Goal: Task Accomplishment & Management: Complete application form

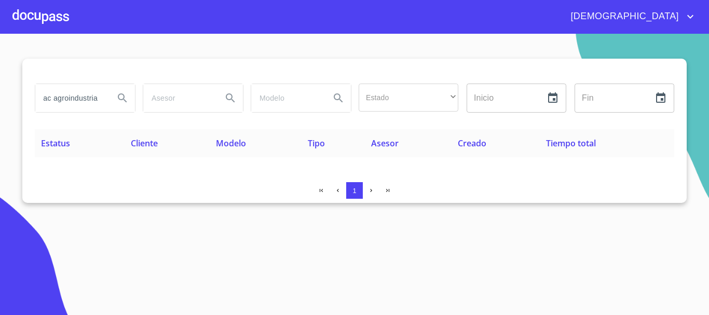
scroll to position [0, 12]
type input "emac agroindustrial"
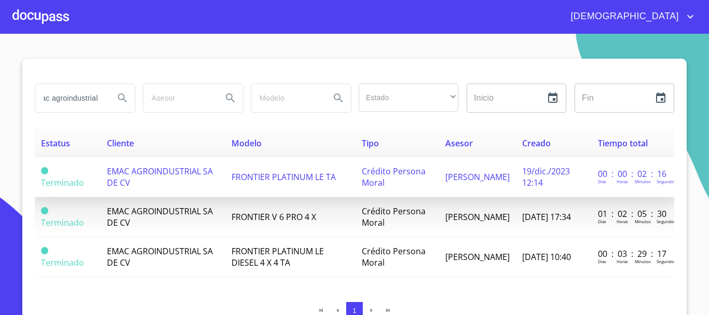
scroll to position [0, 0]
click at [278, 168] on td "FRONTIER PLATINUM LE TA" at bounding box center [290, 177] width 130 height 40
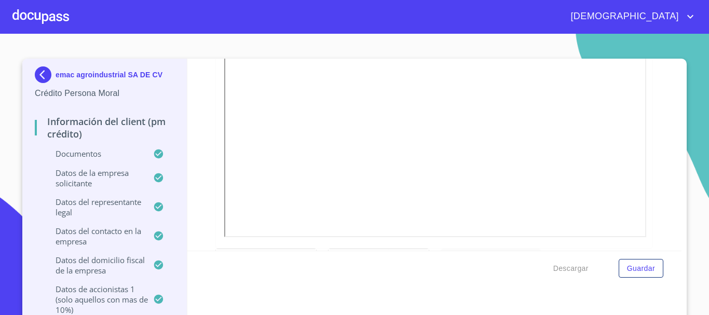
scroll to position [259, 0]
click at [48, 12] on div at bounding box center [40, 16] width 57 height 33
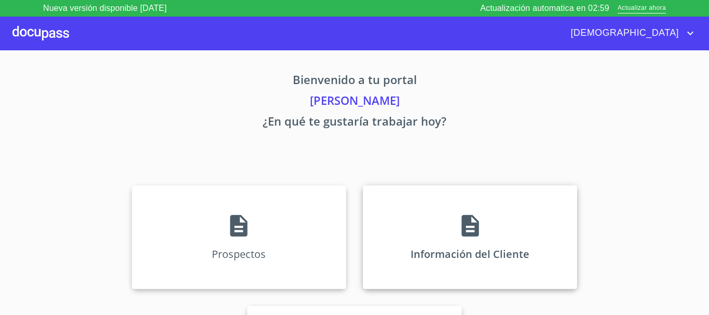
click at [460, 214] on div "Información del Cliente" at bounding box center [470, 237] width 214 height 104
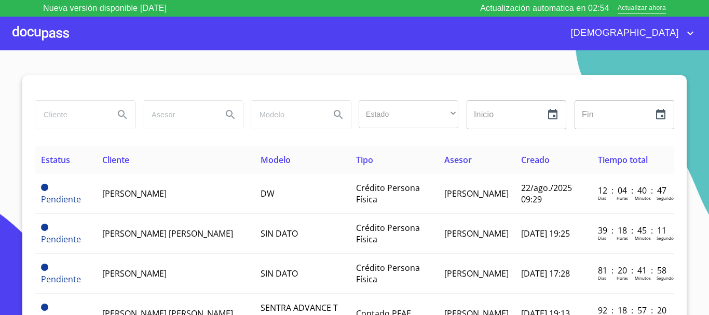
click at [77, 114] on input "search" at bounding box center [70, 115] width 71 height 28
type input "[PERSON_NAME]"
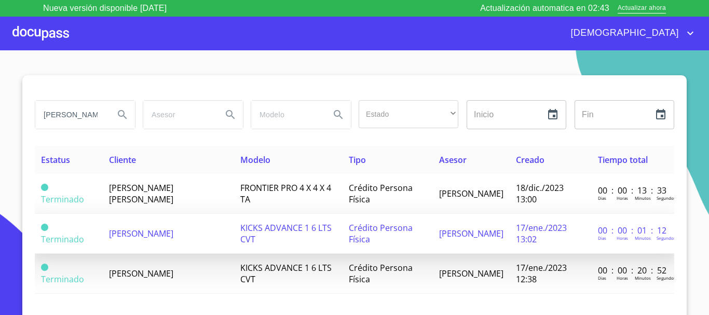
click at [279, 224] on span "KICKS ADVANCE 1 6 LTS CVT" at bounding box center [285, 233] width 91 height 23
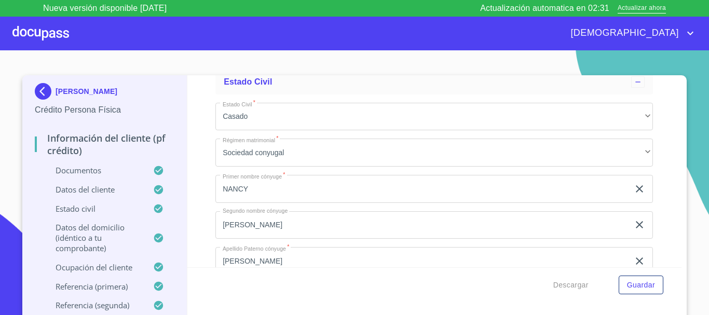
scroll to position [3320, 0]
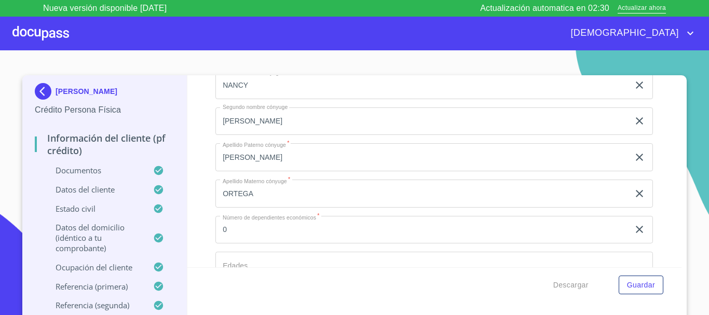
click at [54, 44] on div at bounding box center [40, 33] width 57 height 33
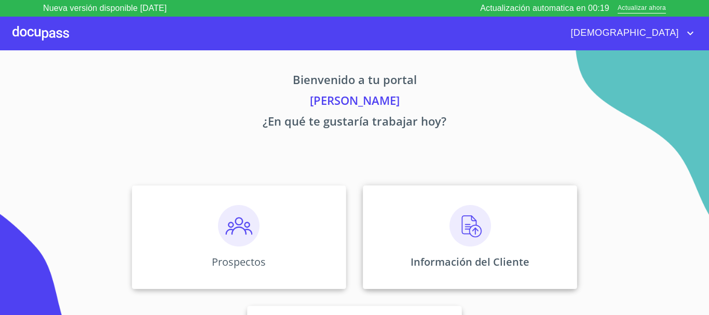
click at [453, 240] on img at bounding box center [470, 226] width 42 height 42
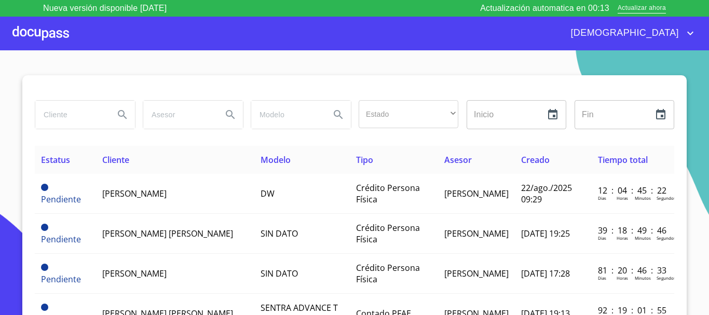
click at [56, 116] on input "search" at bounding box center [70, 115] width 71 height 28
type input "[PERSON_NAME]"
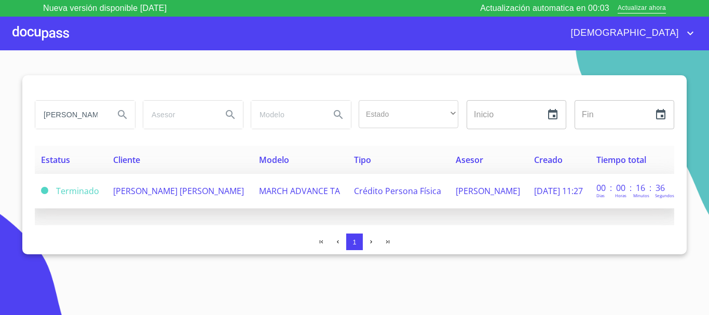
click at [200, 204] on td "[PERSON_NAME] [PERSON_NAME]" at bounding box center [180, 191] width 146 height 35
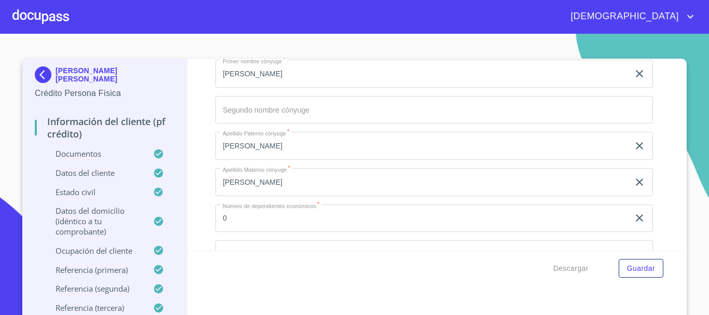
scroll to position [3372, 0]
